Goal: Transaction & Acquisition: Purchase product/service

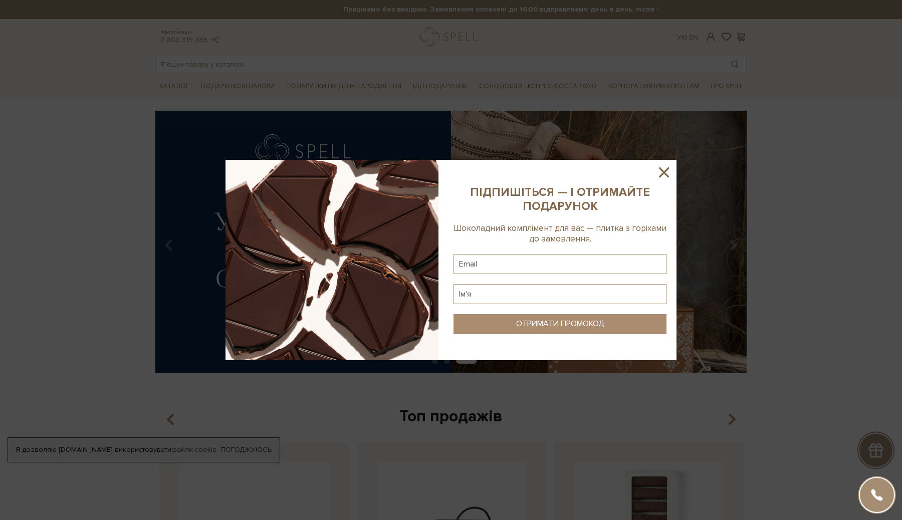
click at [666, 173] on icon at bounding box center [663, 172] width 17 height 17
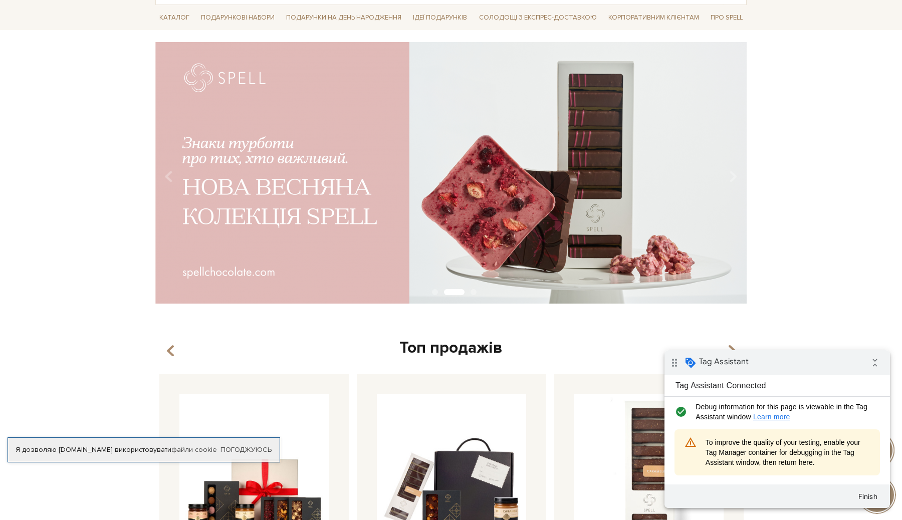
scroll to position [138, 0]
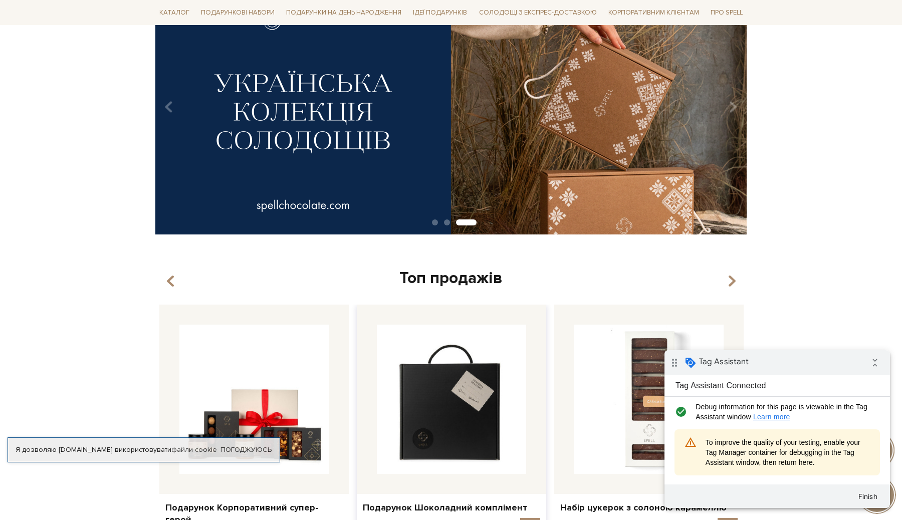
click at [478, 394] on img at bounding box center [451, 399] width 149 height 149
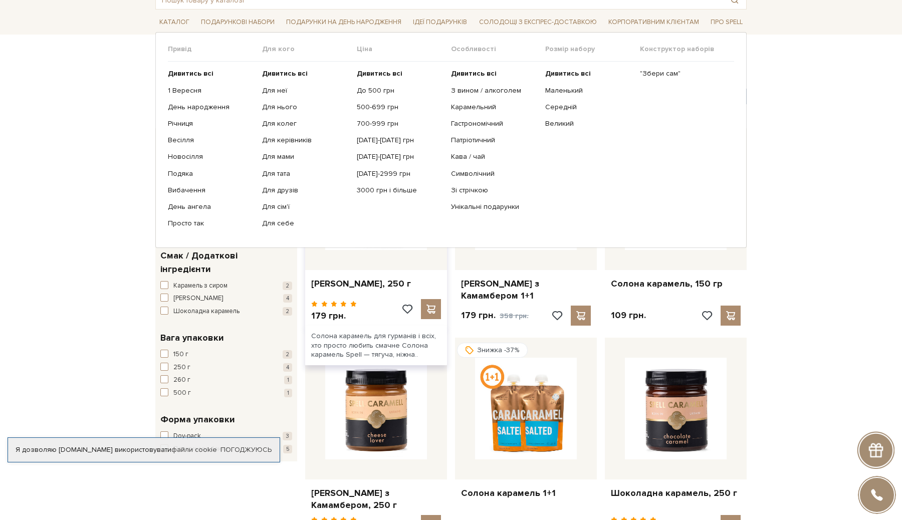
scroll to position [72, 0]
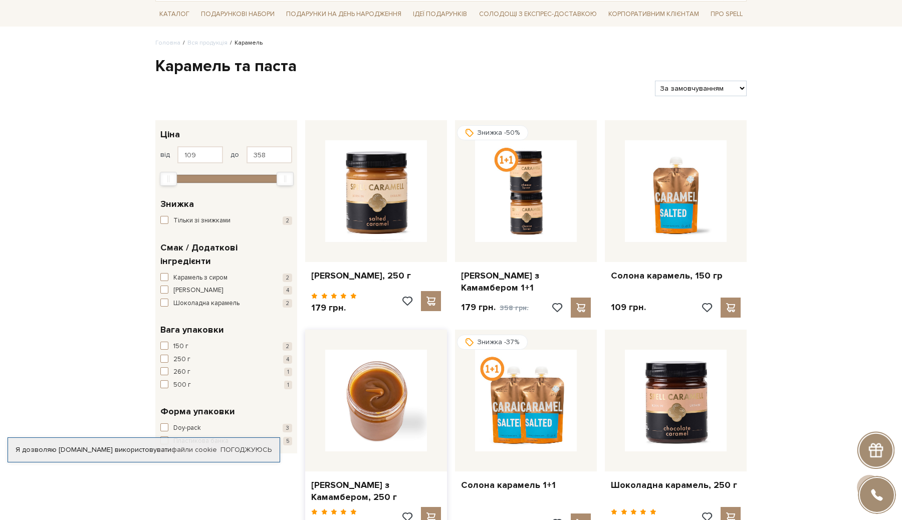
click at [391, 391] on img at bounding box center [376, 401] width 102 height 102
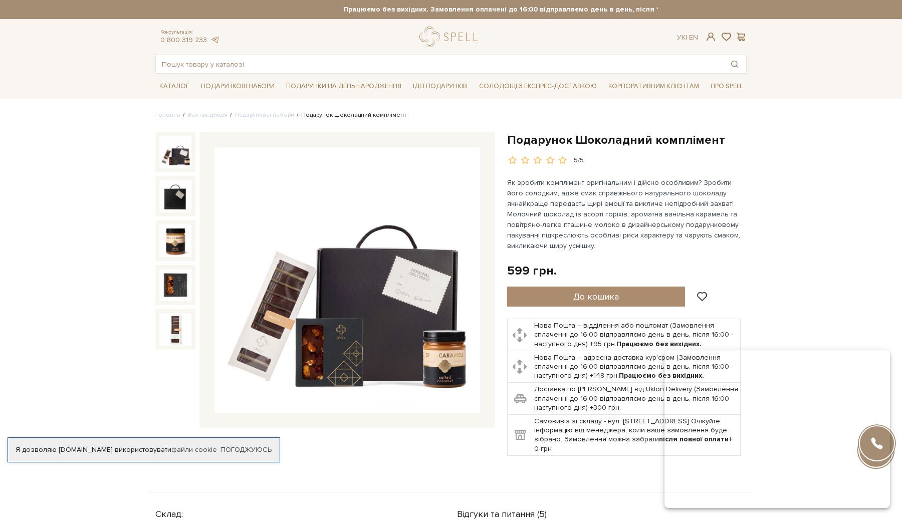
click at [546, 307] on div "Подарунок Шоколадний комплімент 5/5" at bounding box center [626, 294] width 239 height 324
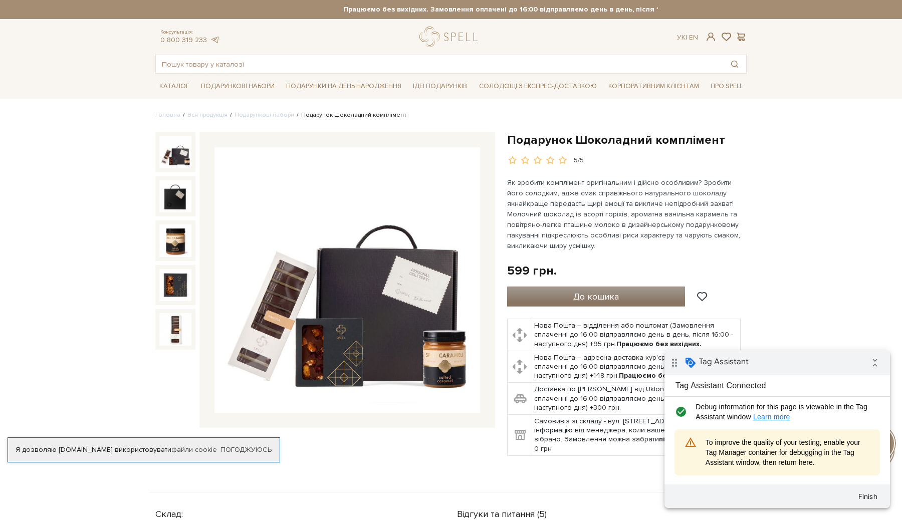
click at [577, 300] on span "До кошика" at bounding box center [596, 296] width 46 height 11
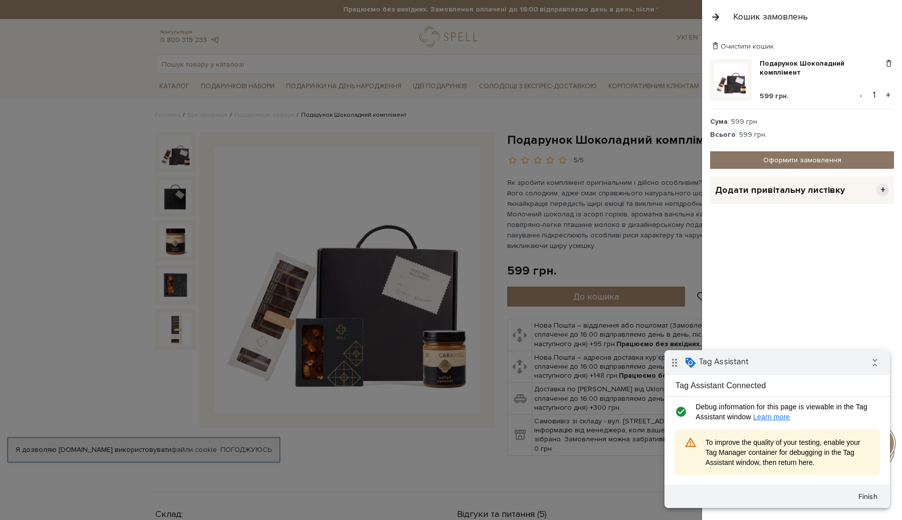
click at [777, 165] on link "Оформити замовлення" at bounding box center [802, 160] width 184 height 18
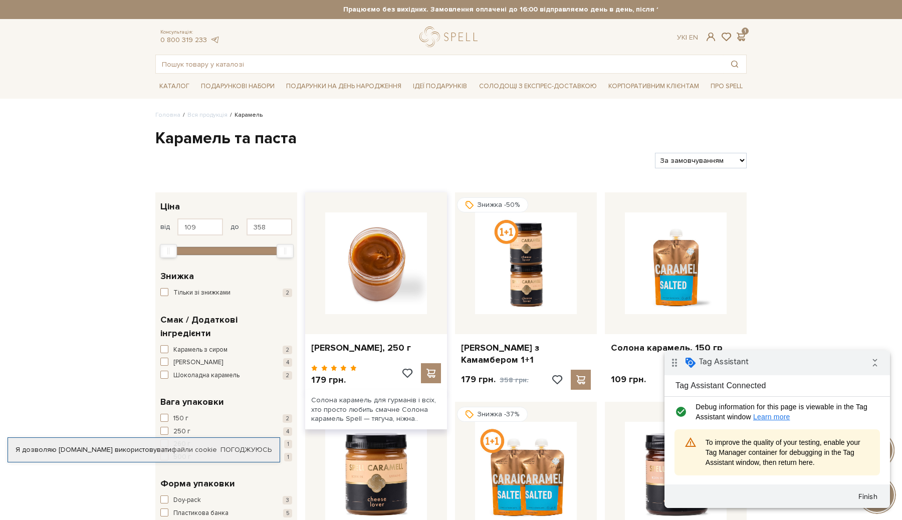
click at [389, 271] on img at bounding box center [376, 263] width 102 height 102
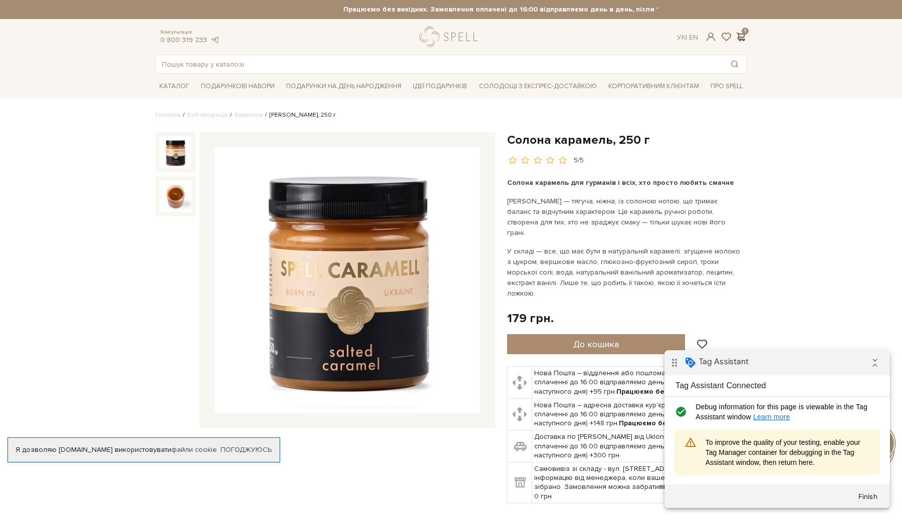
click at [739, 32] on span at bounding box center [740, 37] width 12 height 11
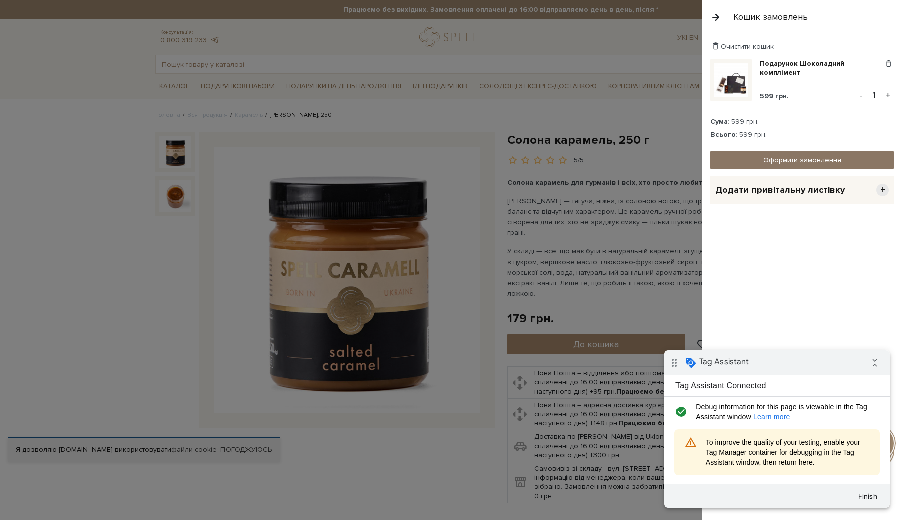
click at [755, 158] on link "Оформити замовлення" at bounding box center [802, 160] width 184 height 18
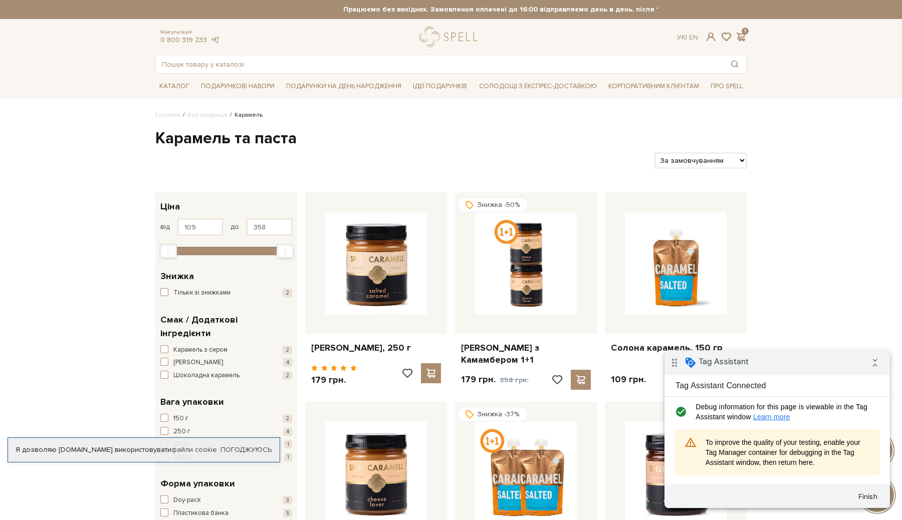
click at [637, 40] on div "Консультація: 0 800 319 233 Ук | En | 1" at bounding box center [450, 37] width 603 height 21
